Goal: Find specific page/section: Find specific page/section

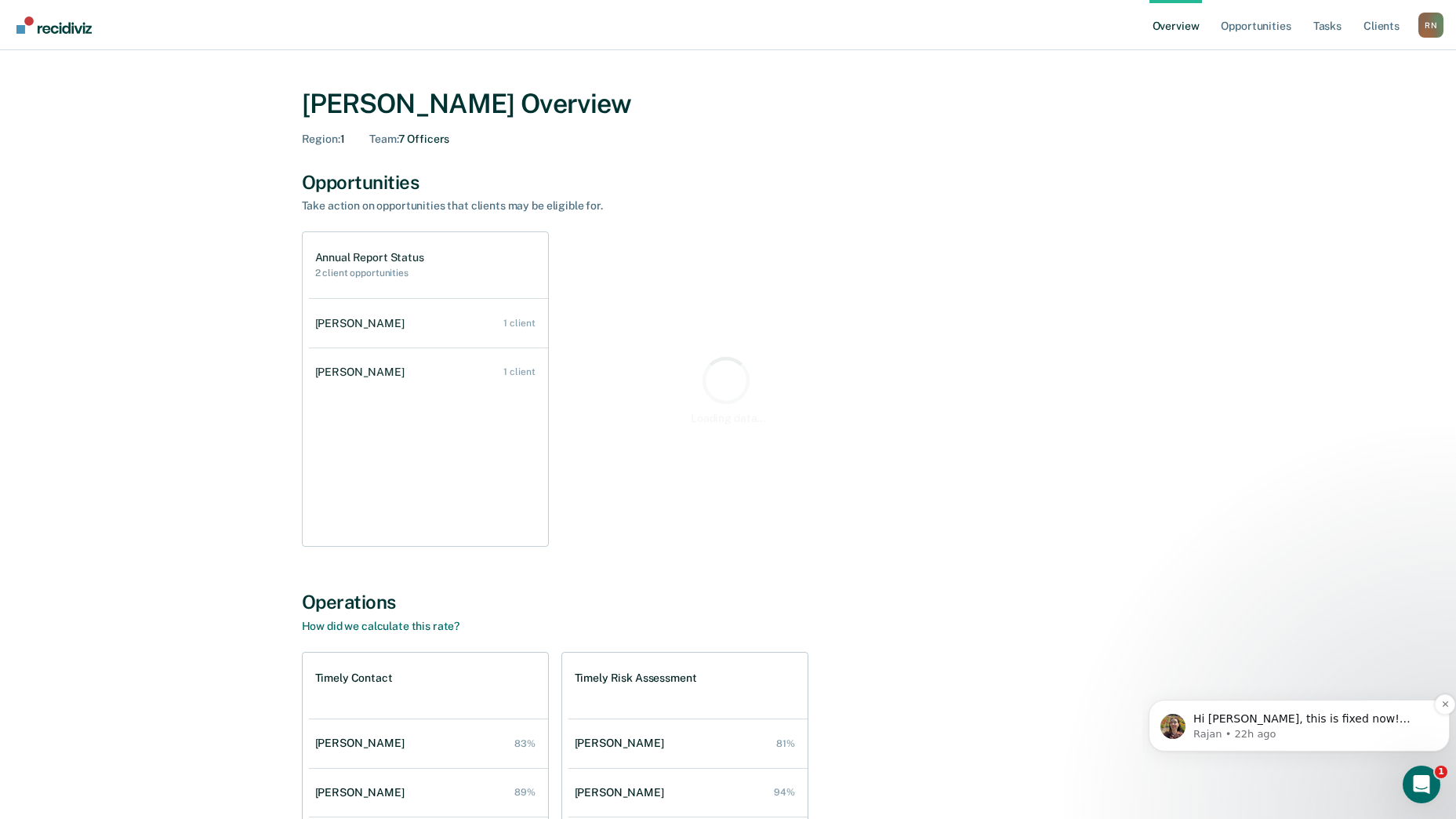
click at [1235, 725] on span "Hi Rebecca, this is fixed now! Thanks for your patience." at bounding box center [1301, 726] width 217 height 28
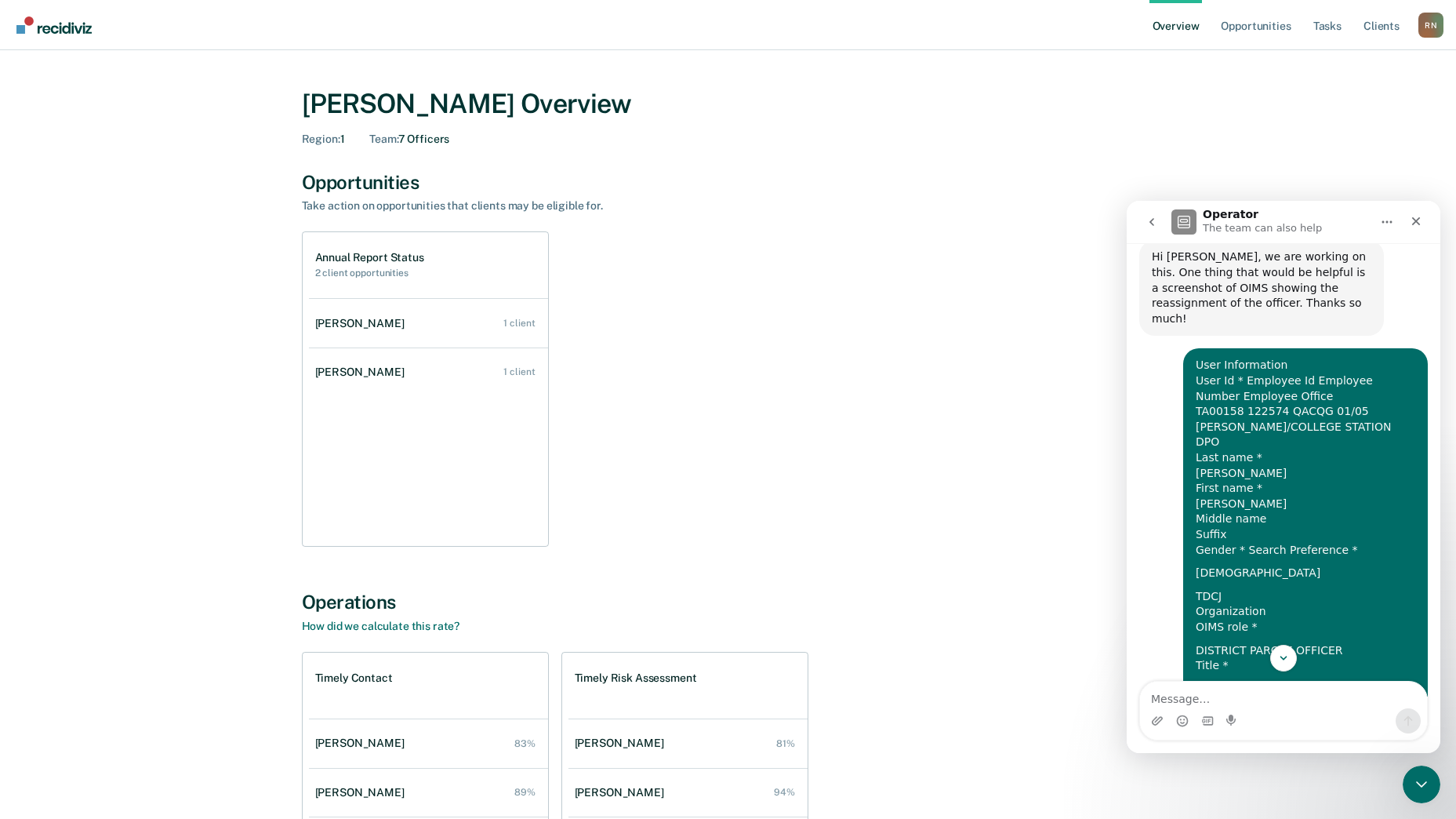
scroll to position [871, 0]
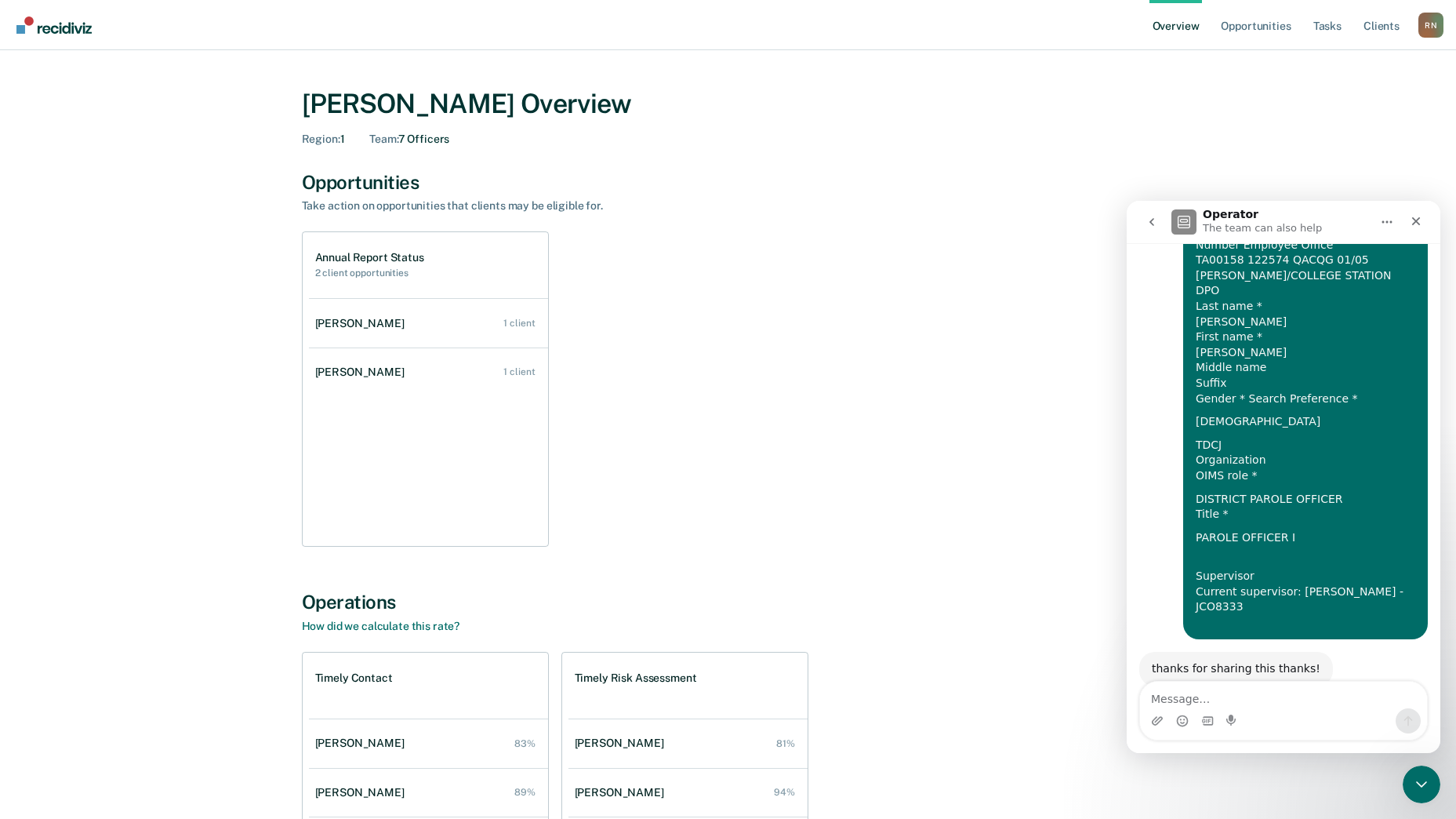
click at [1231, 707] on textarea "Message…" at bounding box center [1284, 694] width 287 height 26
type textarea "TY"
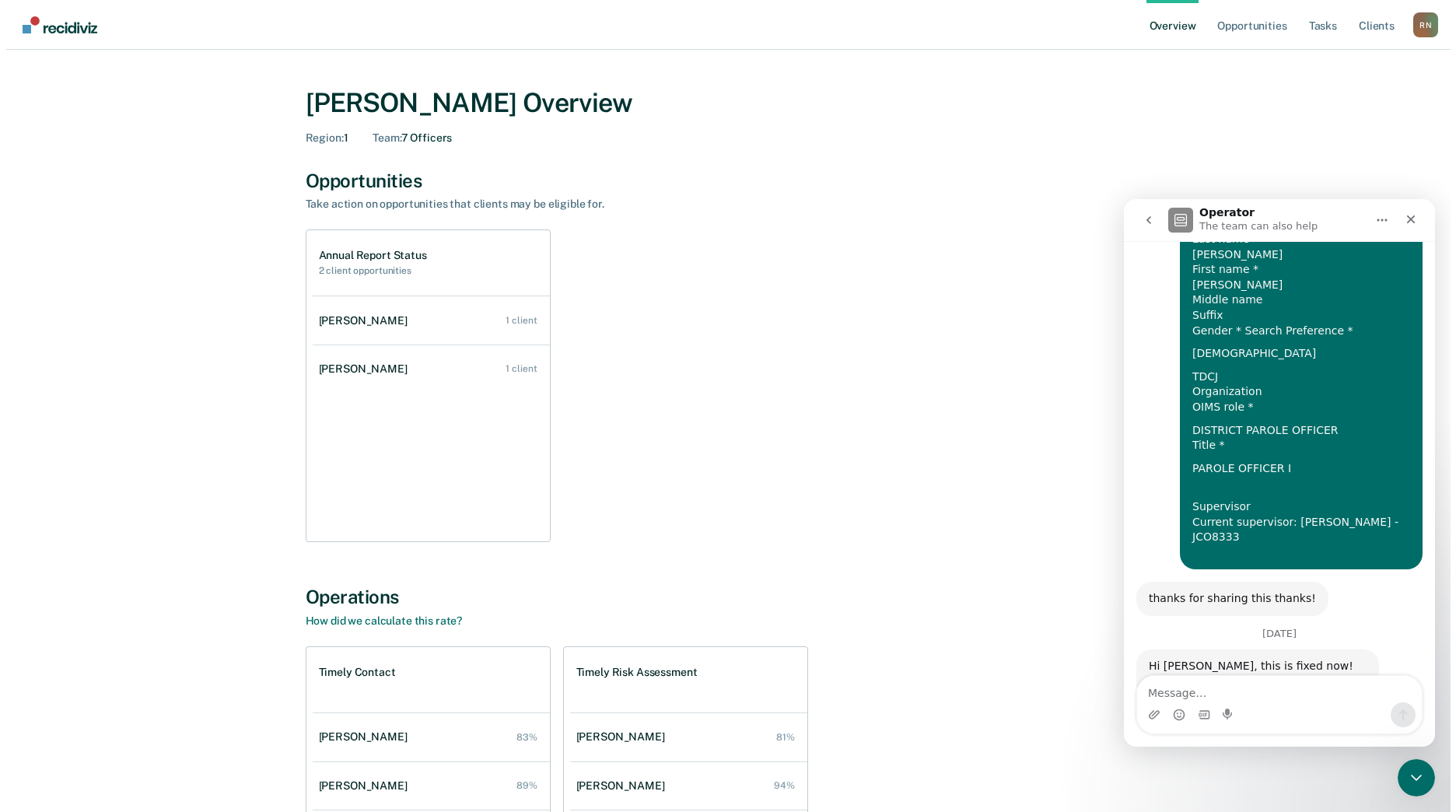
scroll to position [931, 0]
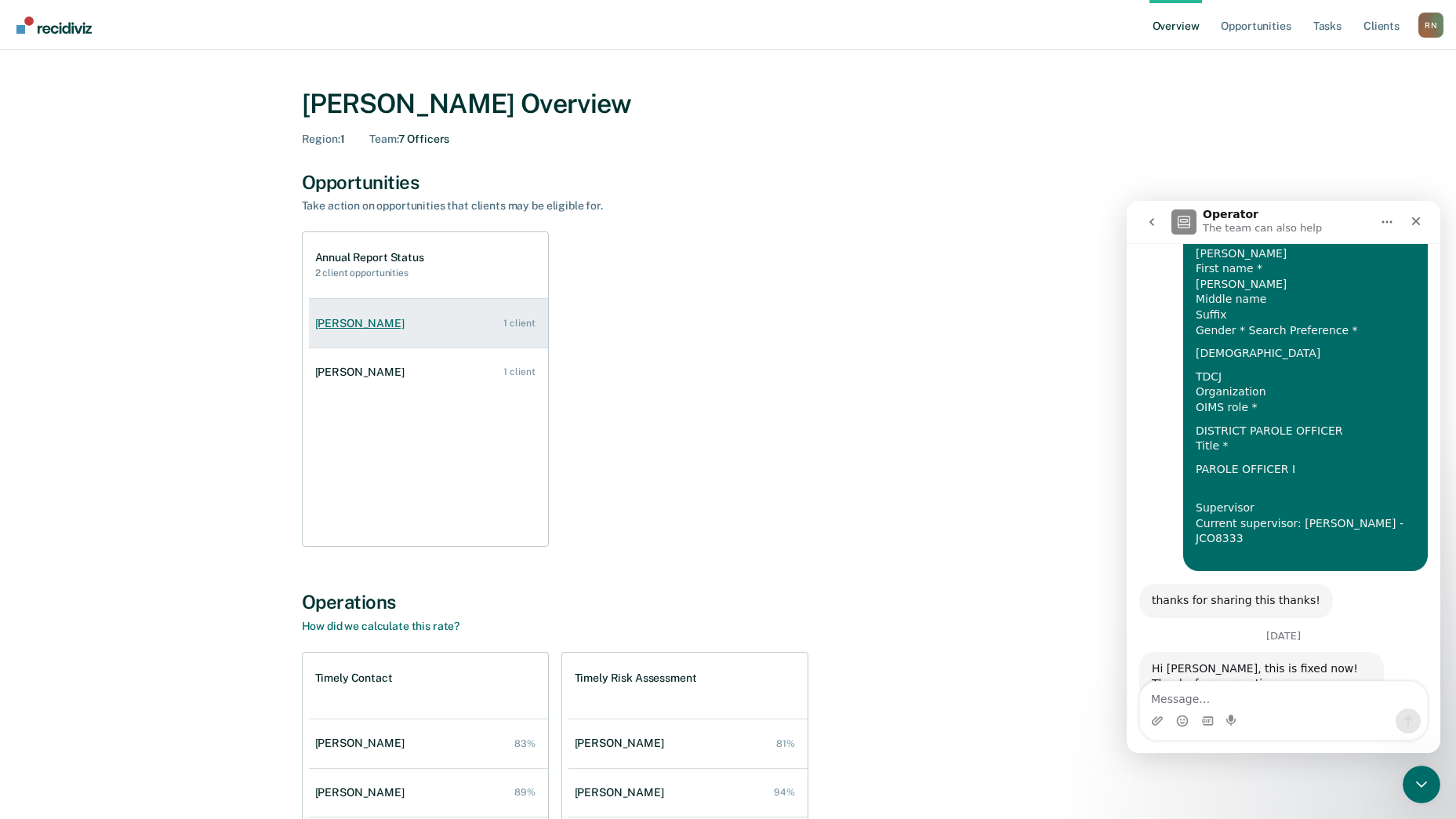
click at [341, 323] on div "Jacque Weido" at bounding box center [363, 323] width 96 height 14
